Goal: Complete application form: Complete application form

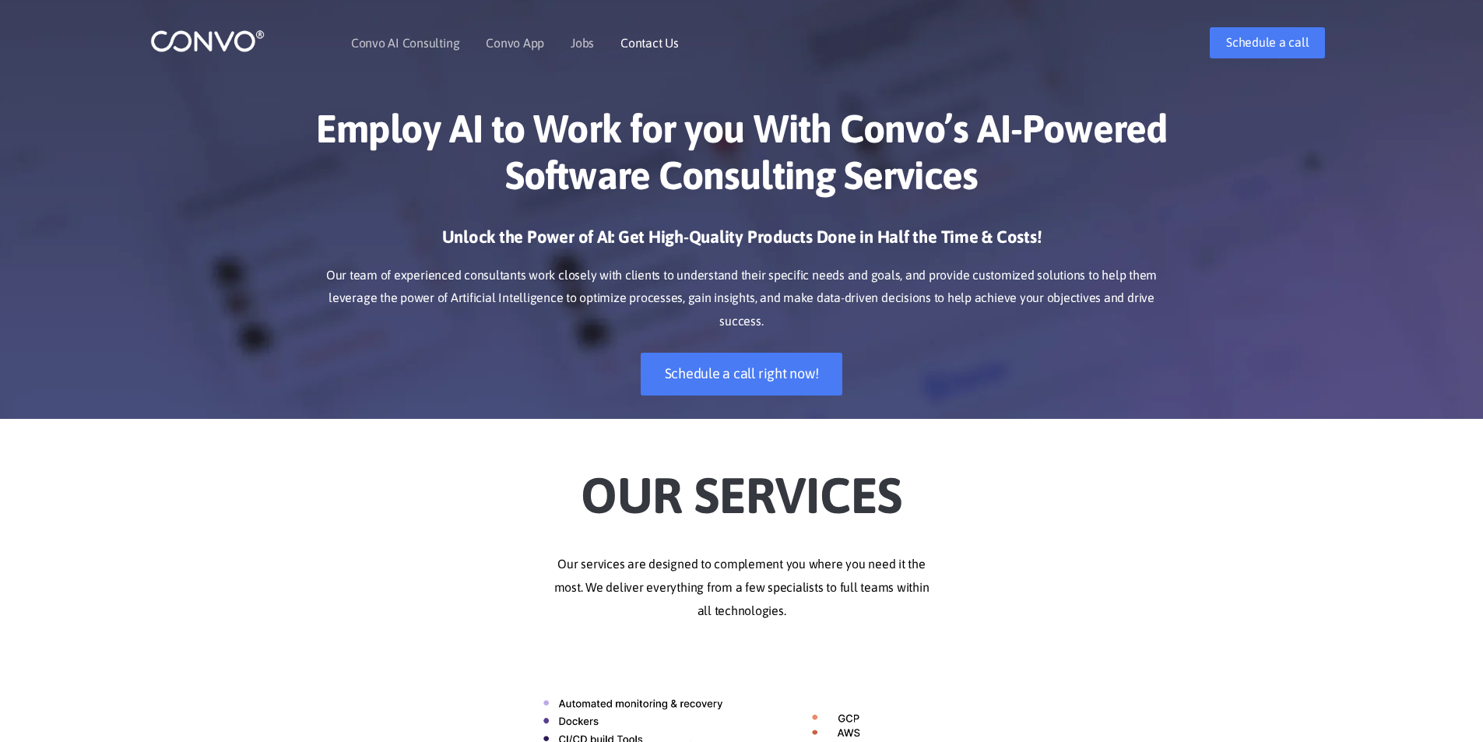
click at [627, 50] on li "Contact Us" at bounding box center [650, 42] width 58 height 67
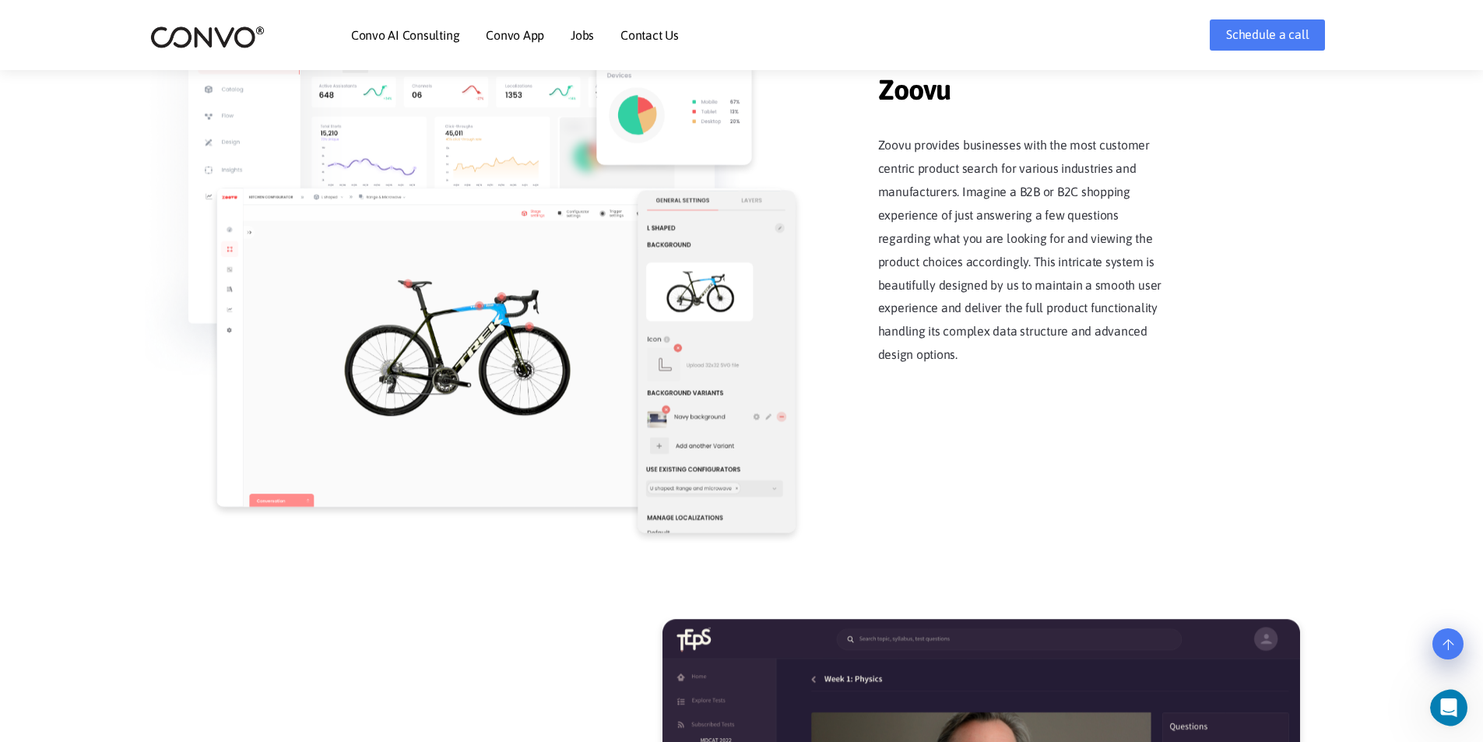
scroll to position [2180, 0]
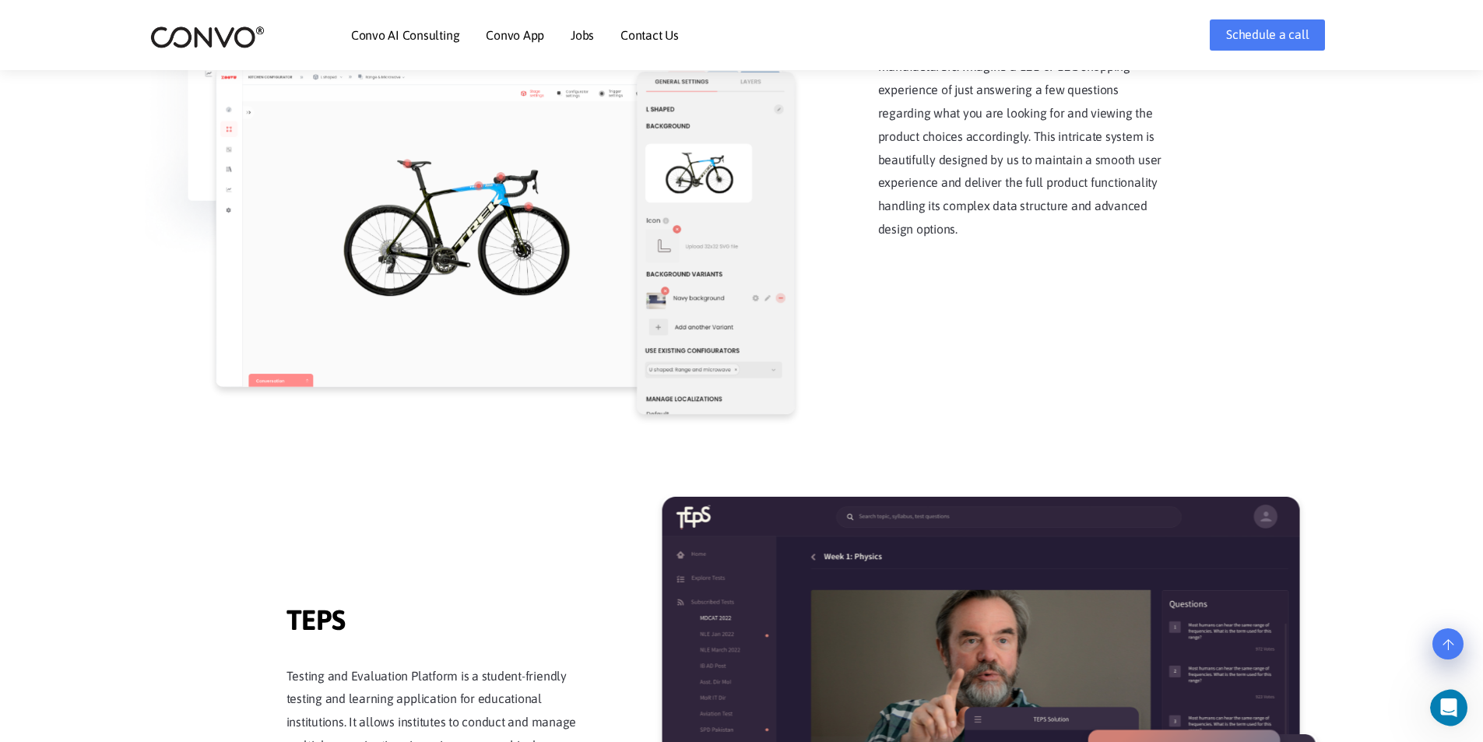
click at [669, 41] on link "Contact Us" at bounding box center [650, 35] width 58 height 12
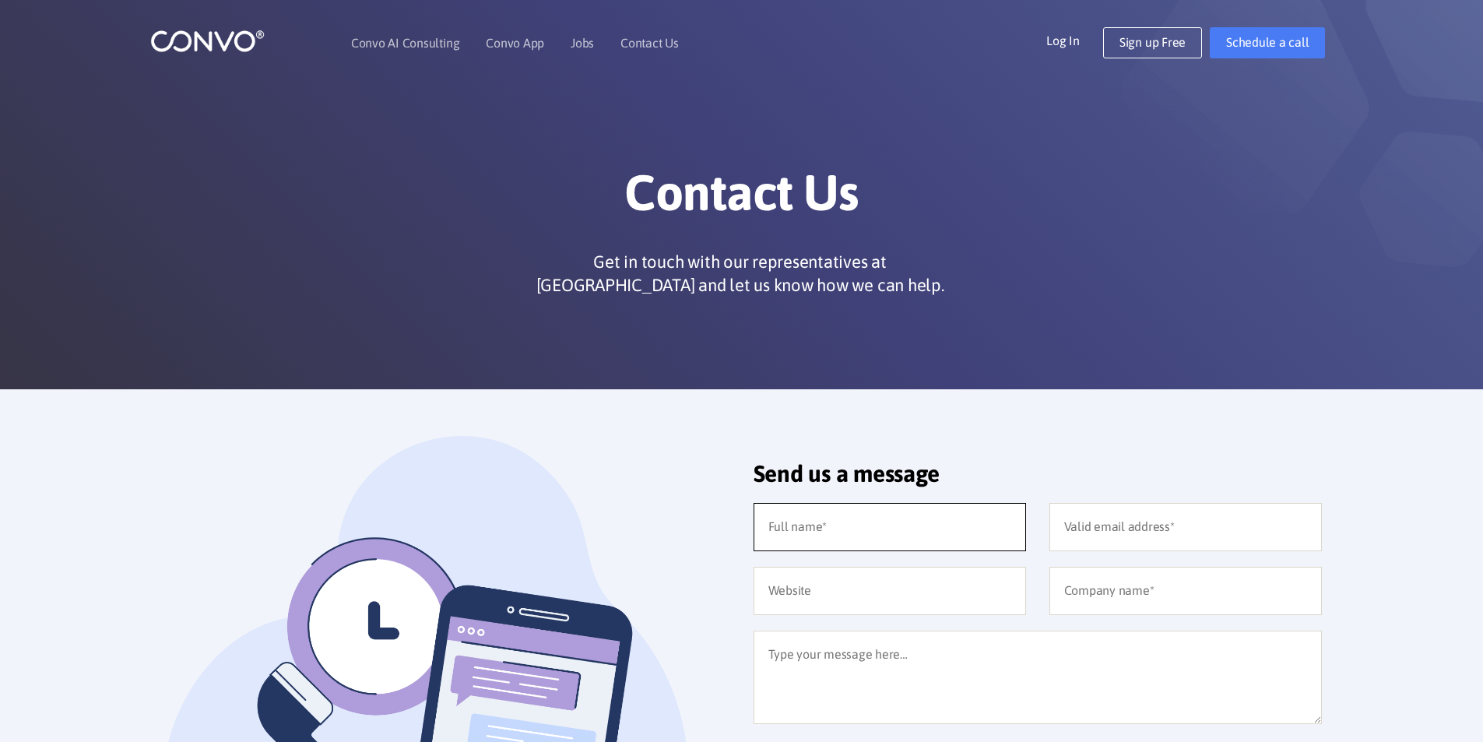
click at [833, 515] on input "text" at bounding box center [890, 527] width 273 height 48
type input "Aleena Sajid"
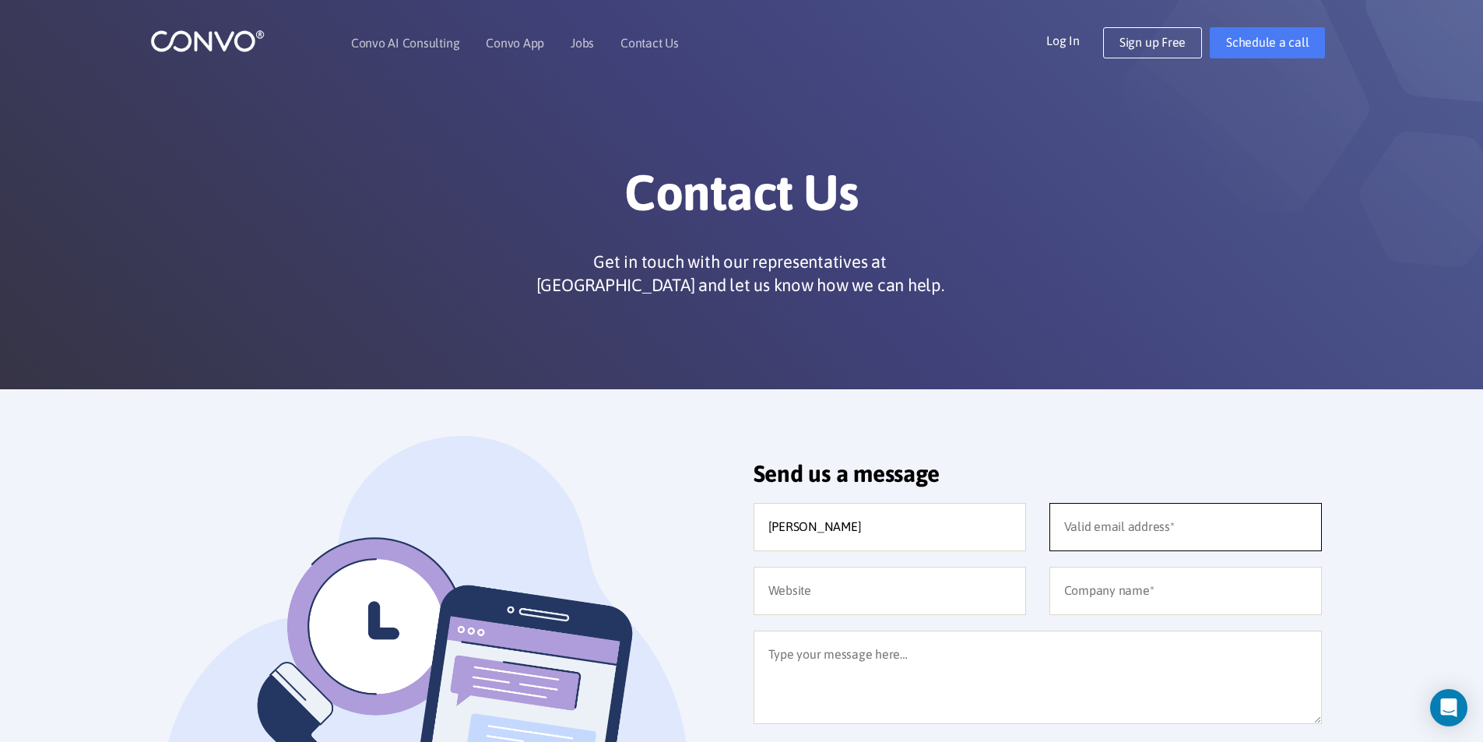
click at [1125, 536] on input "email" at bounding box center [1186, 527] width 273 height 48
type input "aleena.sajid@eshaafi.com"
drag, startPoint x: 1032, startPoint y: 589, endPoint x: 1046, endPoint y: 589, distance: 14.8
click at [1032, 589] on div at bounding box center [890, 591] width 296 height 48
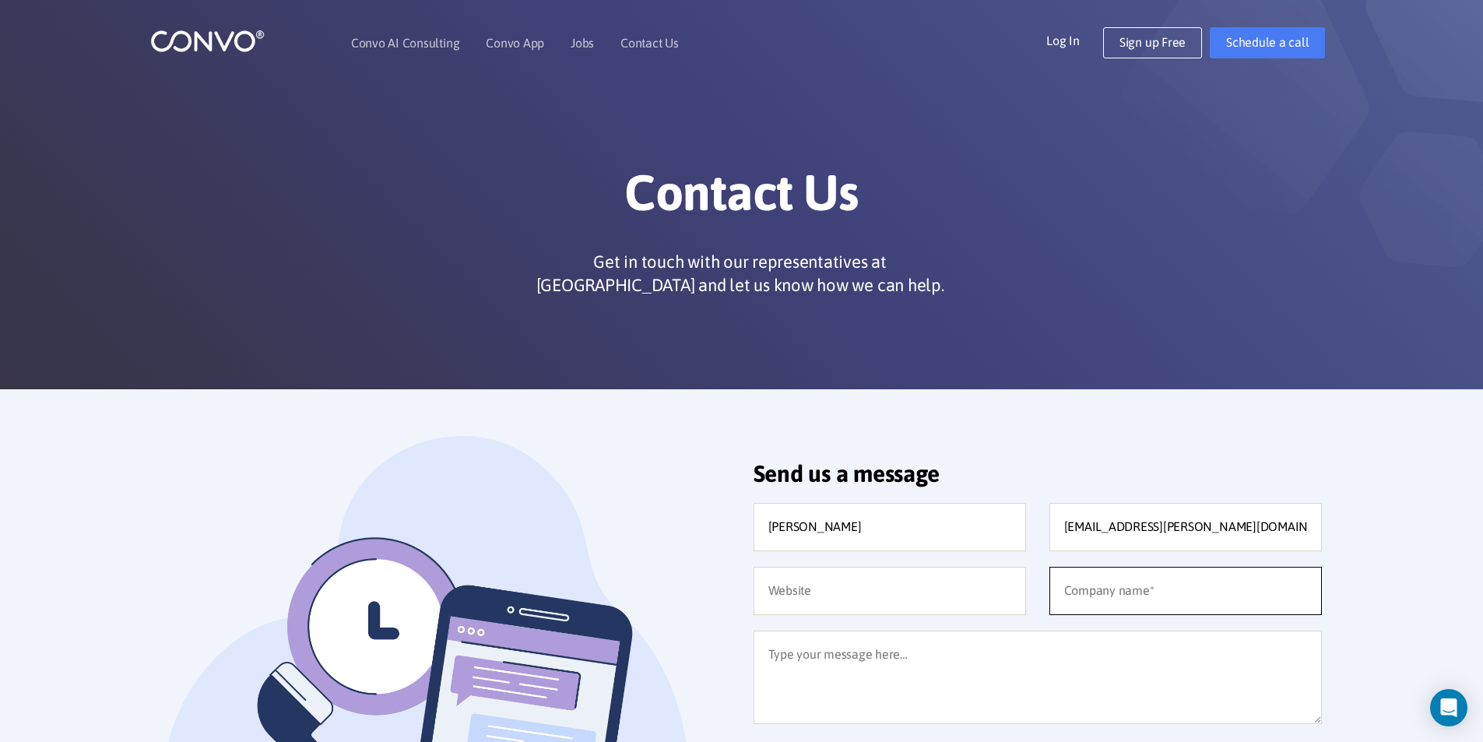
click at [1085, 588] on input "text" at bounding box center [1186, 591] width 273 height 48
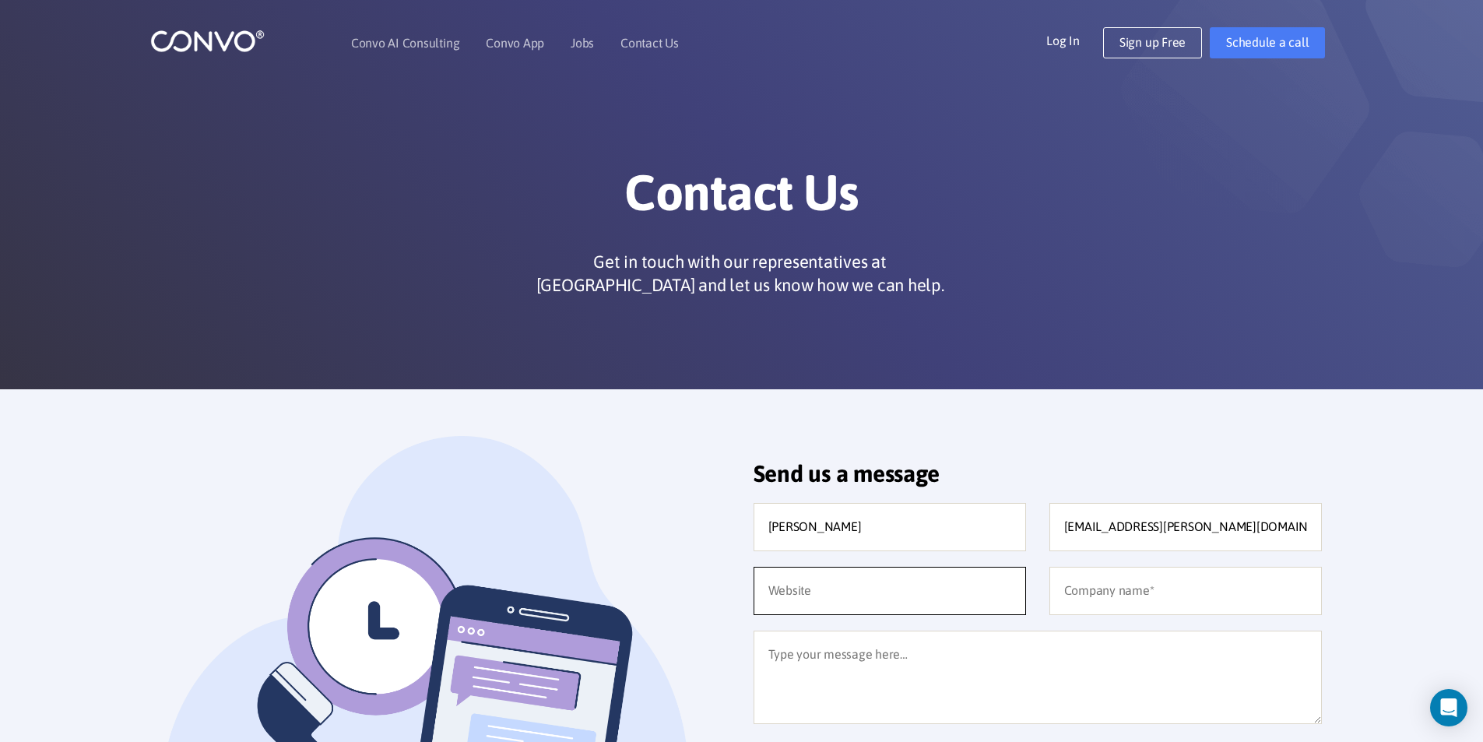
click at [916, 577] on input "text" at bounding box center [890, 591] width 273 height 48
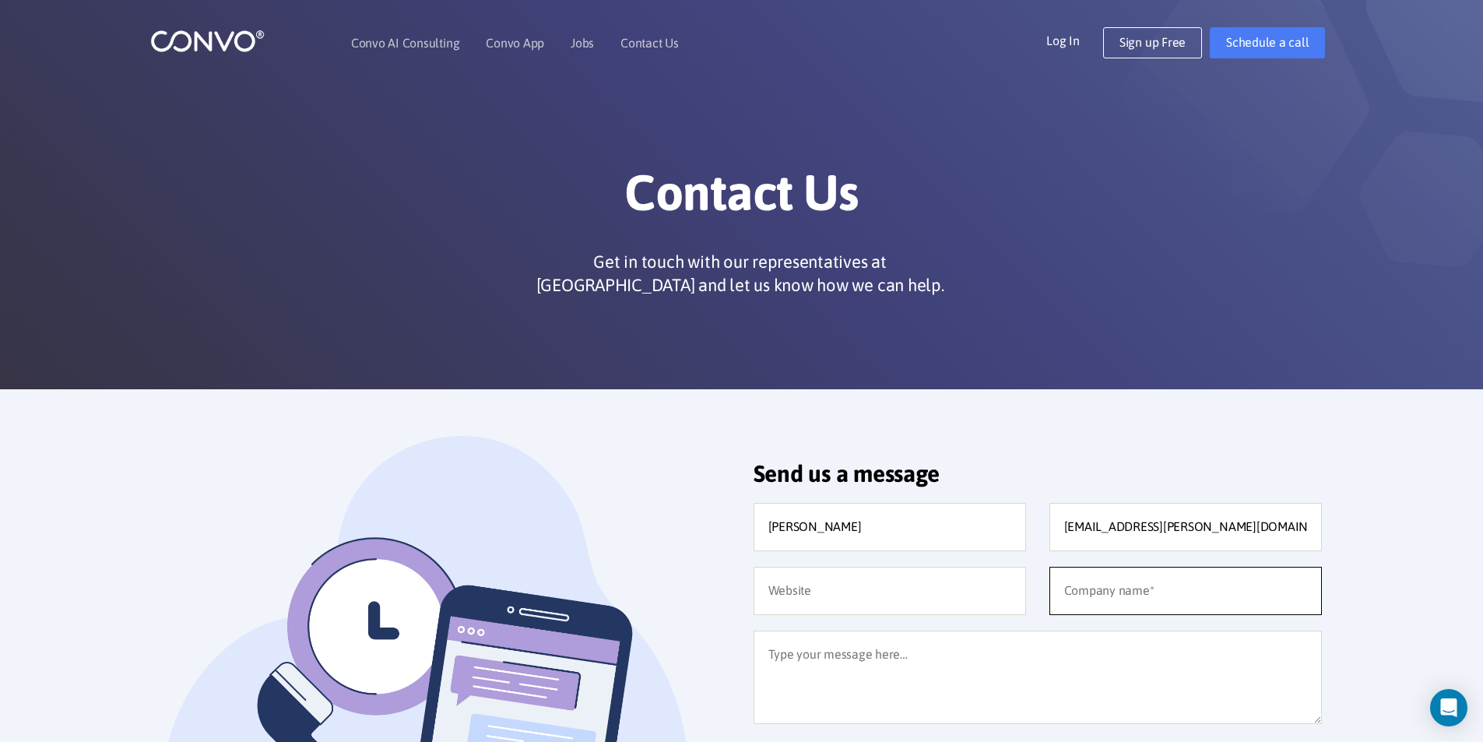
click at [1117, 585] on input "text" at bounding box center [1186, 591] width 273 height 48
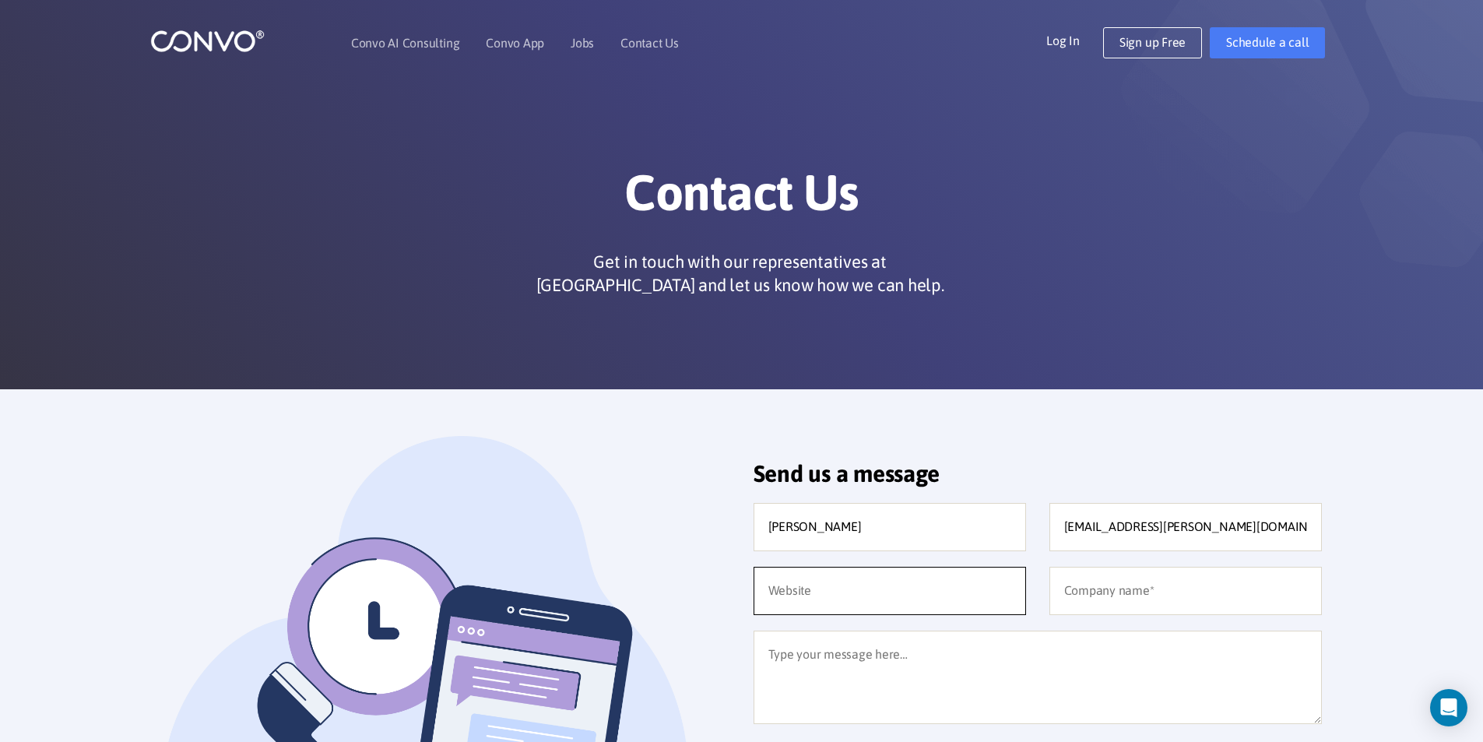
click at [907, 580] on input "text" at bounding box center [890, 591] width 273 height 48
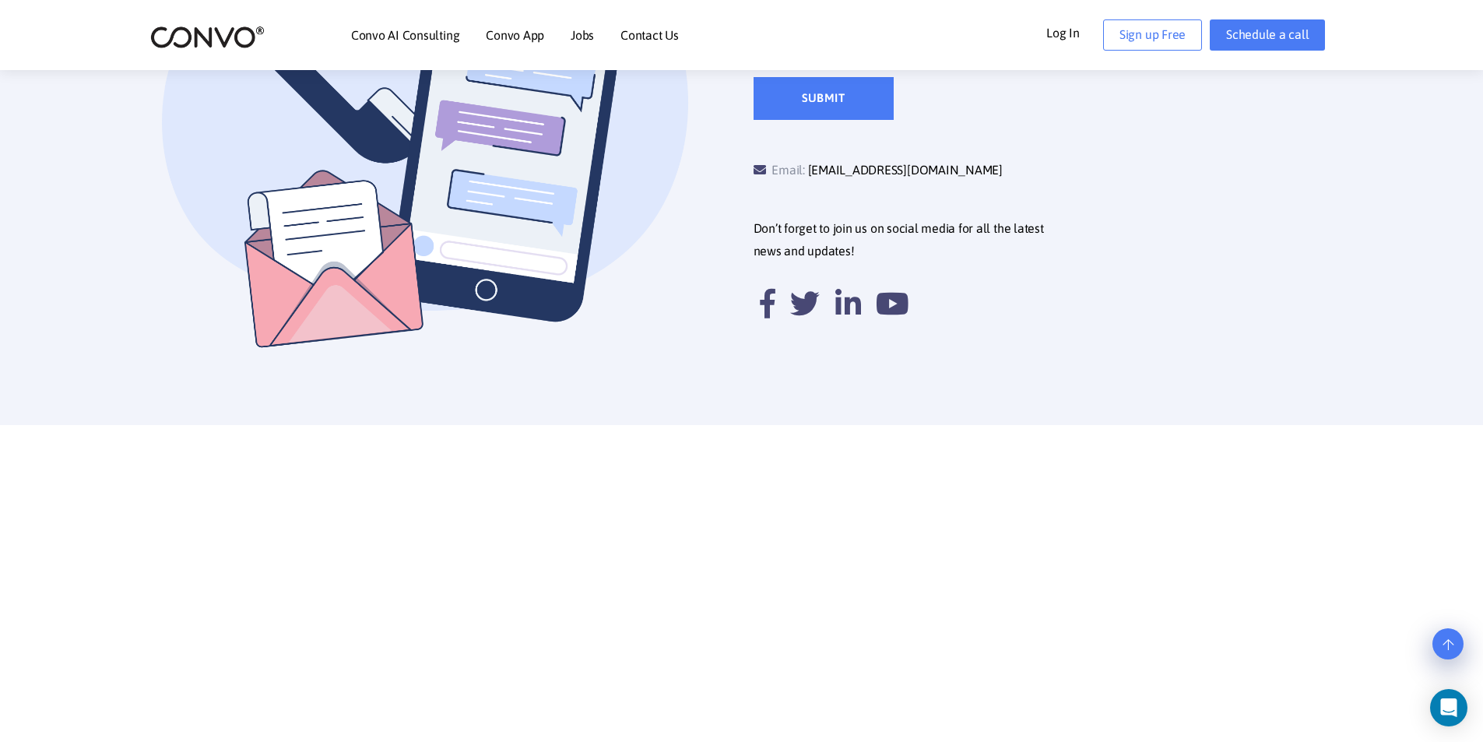
scroll to position [856, 0]
